Goal: Information Seeking & Learning: Learn about a topic

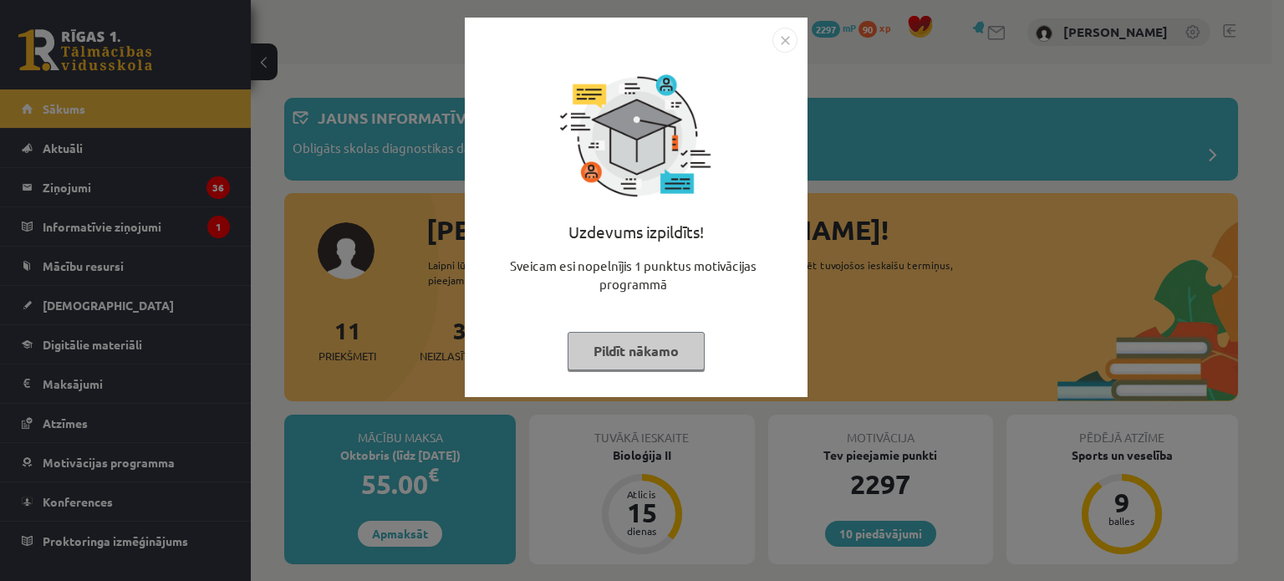
click at [634, 342] on button "Pildīt nākamo" at bounding box center [636, 351] width 137 height 38
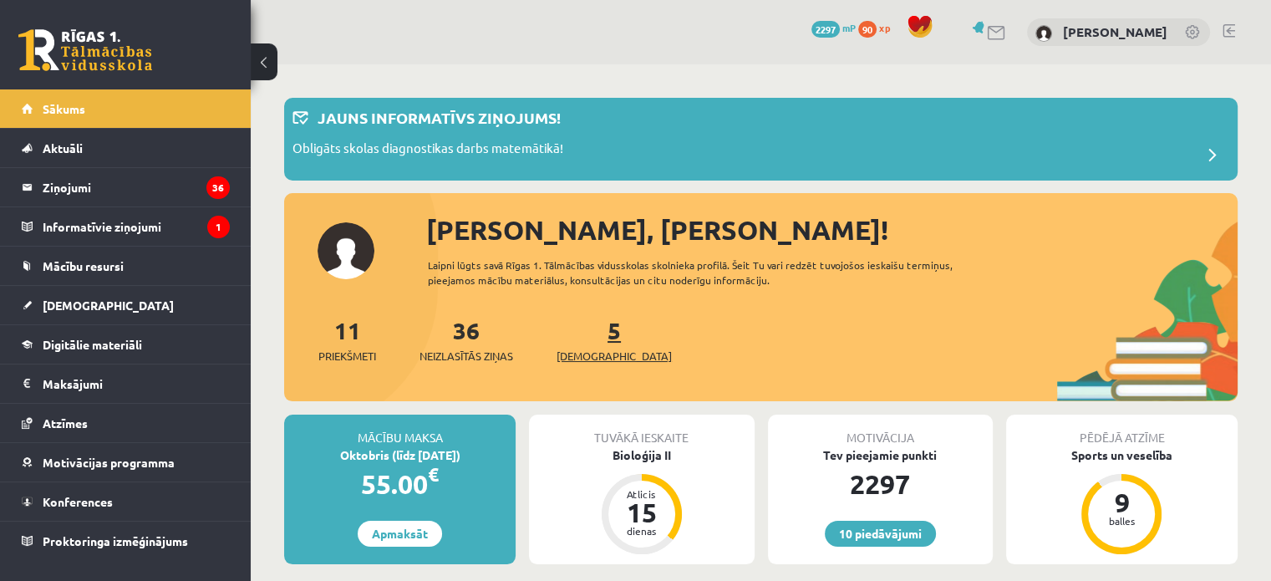
click at [583, 331] on link "5 [DEMOGRAPHIC_DATA]" at bounding box center [614, 339] width 115 height 49
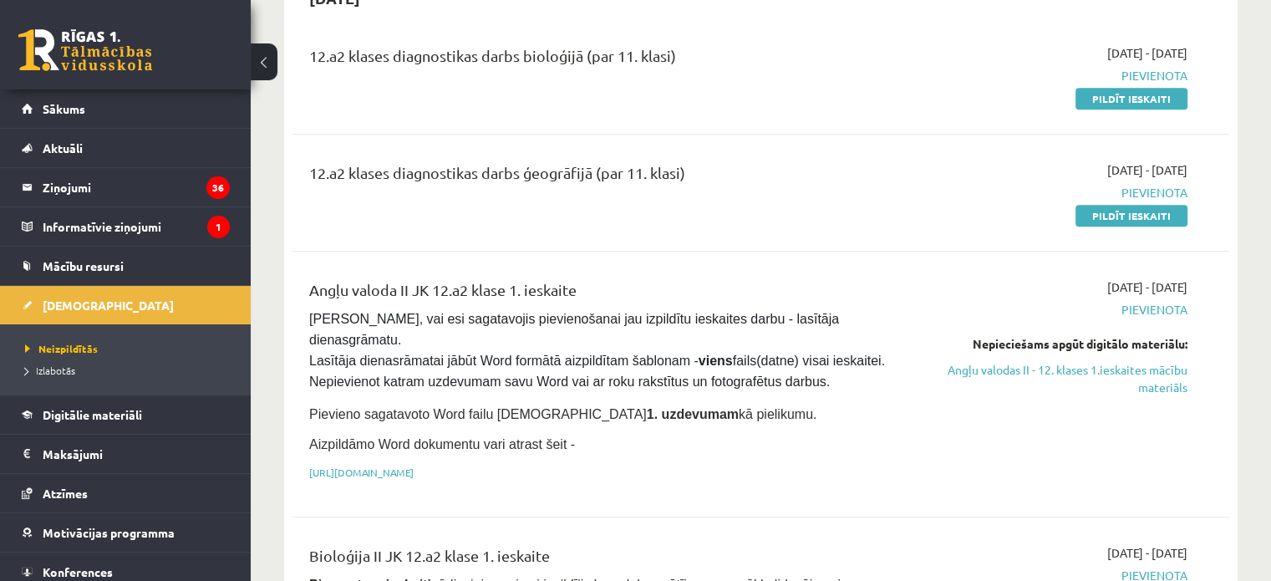
scroll to position [1003, 0]
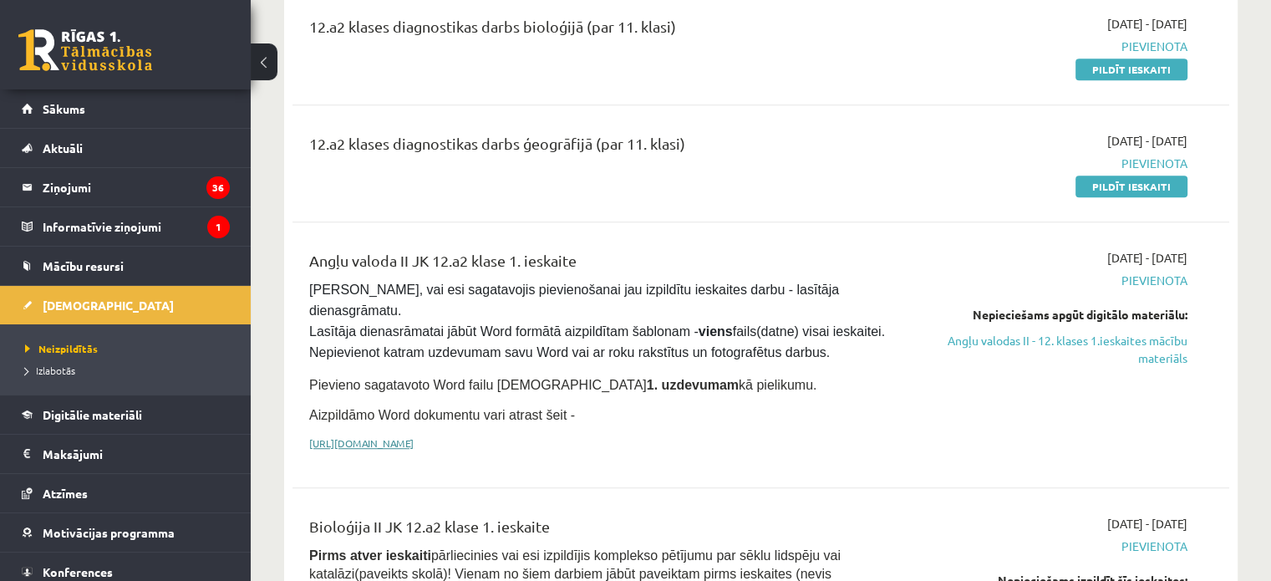
click at [414, 436] on link "[URL][DOMAIN_NAME]" at bounding box center [361, 442] width 104 height 13
click at [160, 235] on legend "Informatīvie ziņojumi 1" at bounding box center [136, 226] width 187 height 38
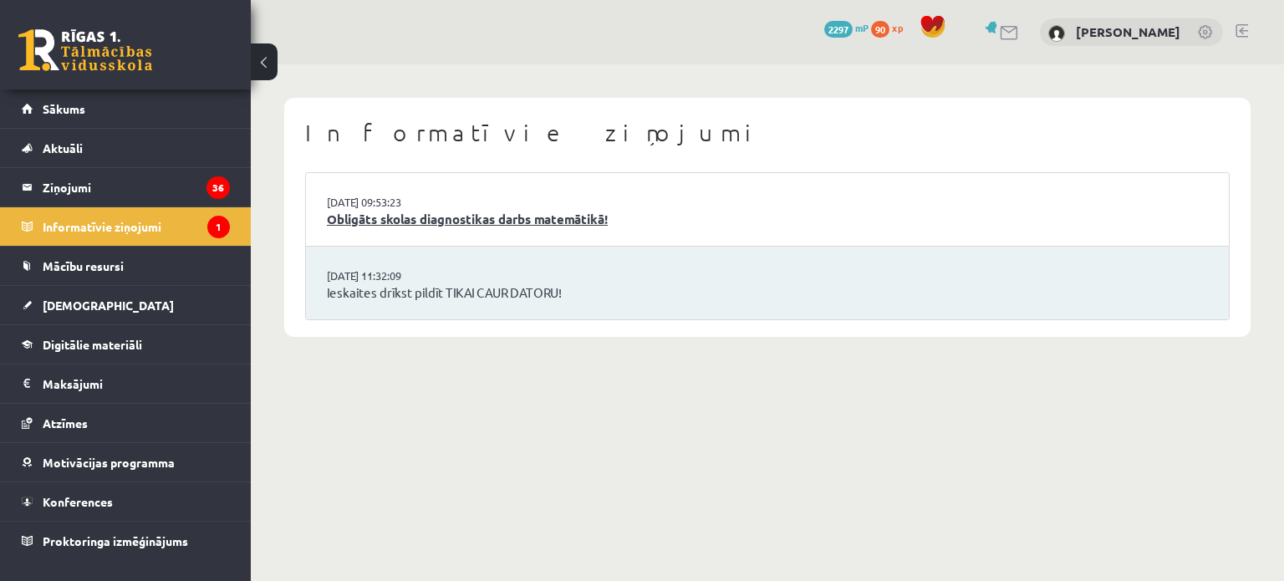
click at [522, 223] on link "Obligāts skolas diagnostikas darbs matemātikā!" at bounding box center [767, 219] width 881 height 19
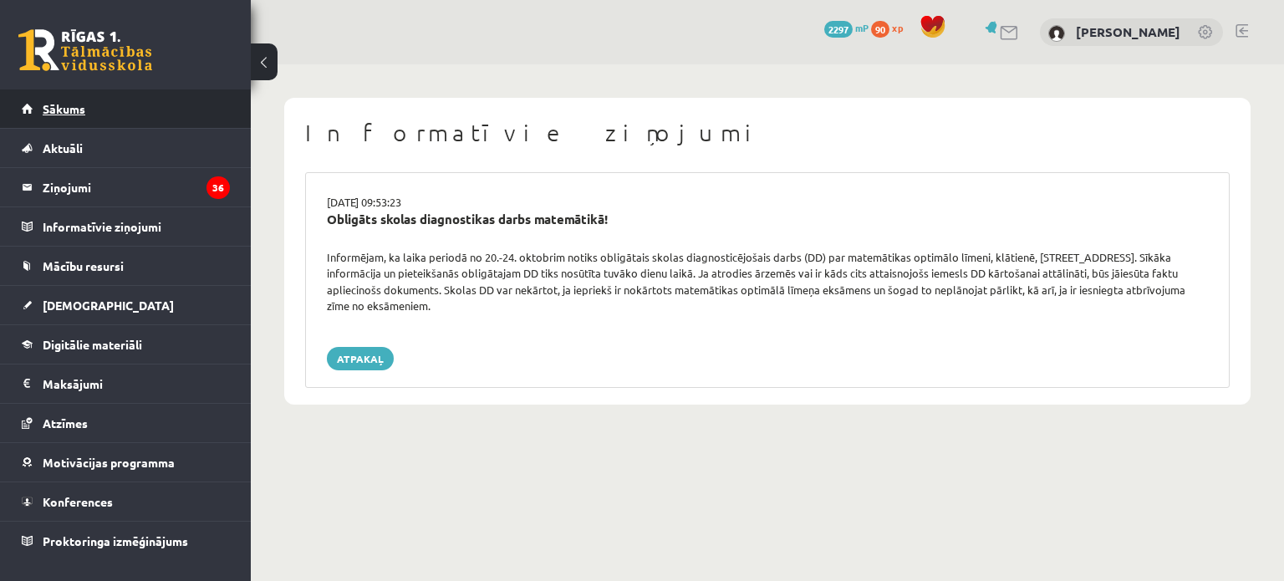
click at [136, 112] on link "Sākums" at bounding box center [126, 108] width 208 height 38
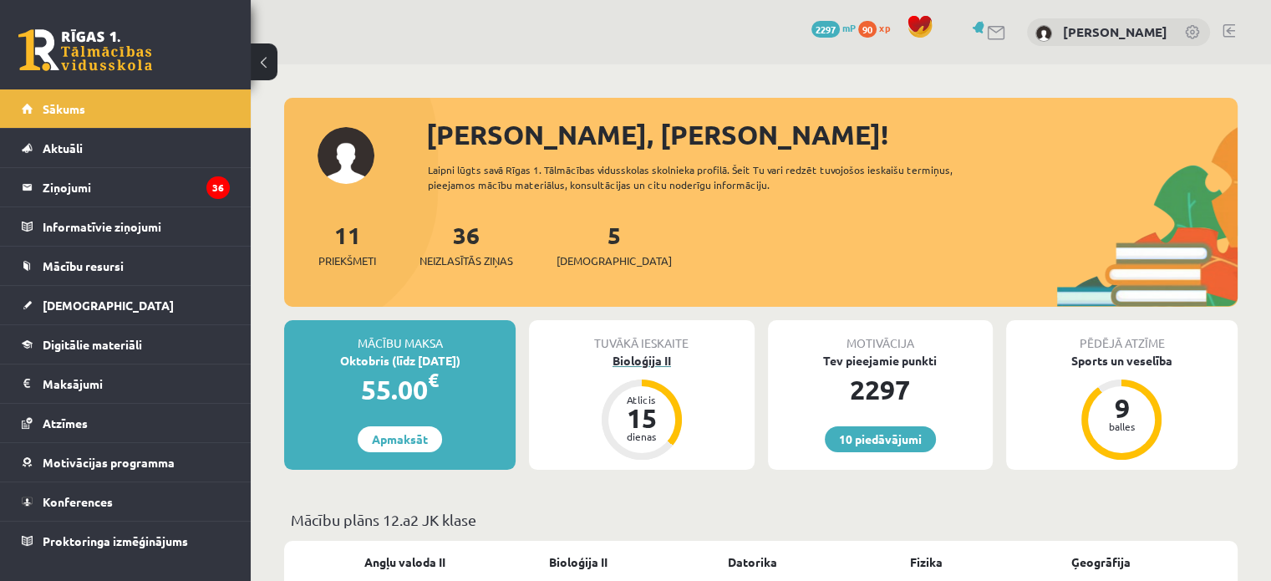
click at [638, 355] on div "Bioloģija II" at bounding box center [641, 361] width 225 height 18
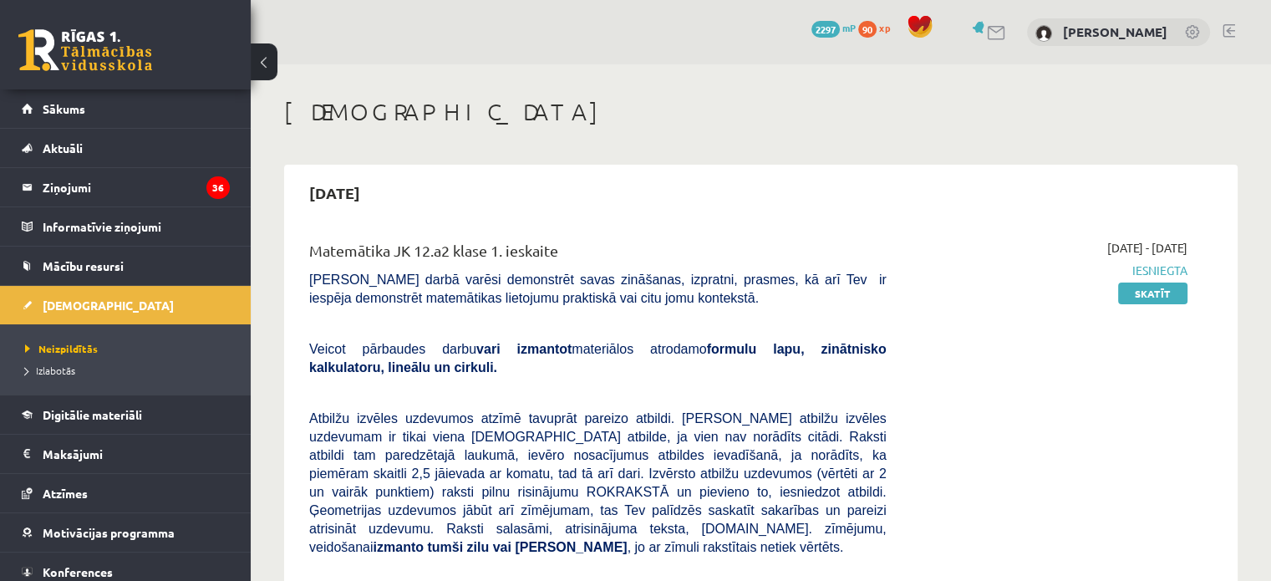
click at [1227, 33] on link at bounding box center [1229, 30] width 13 height 13
